Goal: Communication & Community: Ask a question

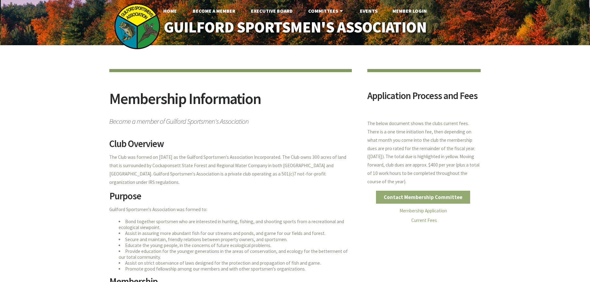
click at [423, 198] on link "Contact Membership Committee" at bounding box center [423, 197] width 94 height 13
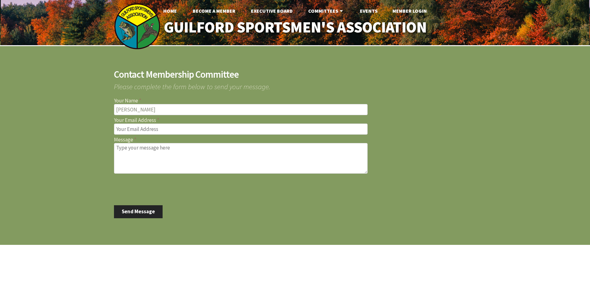
type input "[PERSON_NAME]"
click at [140, 130] on input "Your Email Address" at bounding box center [241, 129] width 254 height 11
type input "[EMAIL_ADDRESS][DOMAIN_NAME]"
click at [131, 149] on textarea "Message" at bounding box center [241, 158] width 254 height 31
type textarea "N"
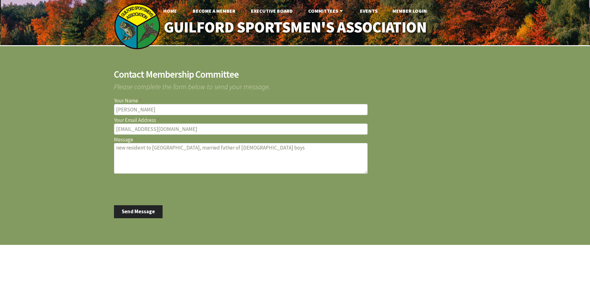
click at [154, 148] on textarea "new resident to [GEOGRAPHIC_DATA], married father of [DEMOGRAPHIC_DATA] boys" at bounding box center [241, 158] width 254 height 31
click at [225, 148] on textarea "new resident to [GEOGRAPHIC_DATA], married father of [DEMOGRAPHIC_DATA] boys" at bounding box center [241, 158] width 254 height 31
click at [159, 153] on textarea "new resident to [GEOGRAPHIC_DATA], married father of [DEMOGRAPHIC_DATA] boys, l…" at bounding box center [241, 158] width 254 height 31
click at [133, 154] on textarea "new resident to [GEOGRAPHIC_DATA], married father of [DEMOGRAPHIC_DATA] boys, l…" at bounding box center [241, 158] width 254 height 31
click at [197, 154] on textarea "new resident to [GEOGRAPHIC_DATA], married father of [DEMOGRAPHIC_DATA] boys, l…" at bounding box center [241, 158] width 254 height 31
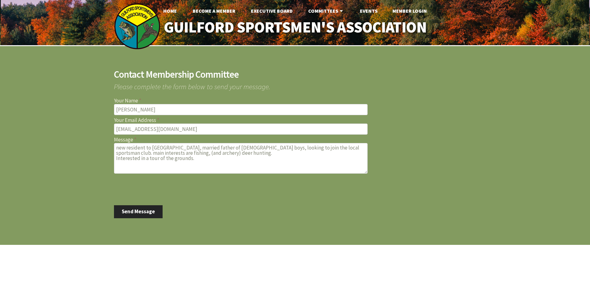
type textarea "new resident to [GEOGRAPHIC_DATA], married father of [DEMOGRAPHIC_DATA] boys, l…"
click at [131, 209] on button "Send Message" at bounding box center [138, 211] width 49 height 13
